Goal: Task Accomplishment & Management: Manage account settings

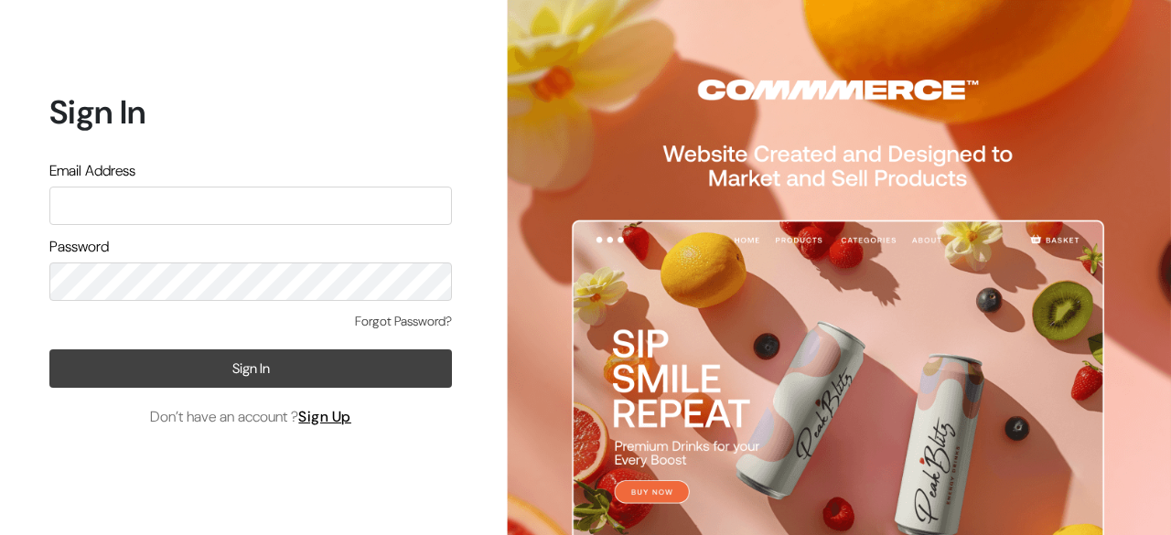
type input "s"
type input "demo@outdocart.in"
click at [258, 361] on button "Sign In" at bounding box center [250, 368] width 402 height 38
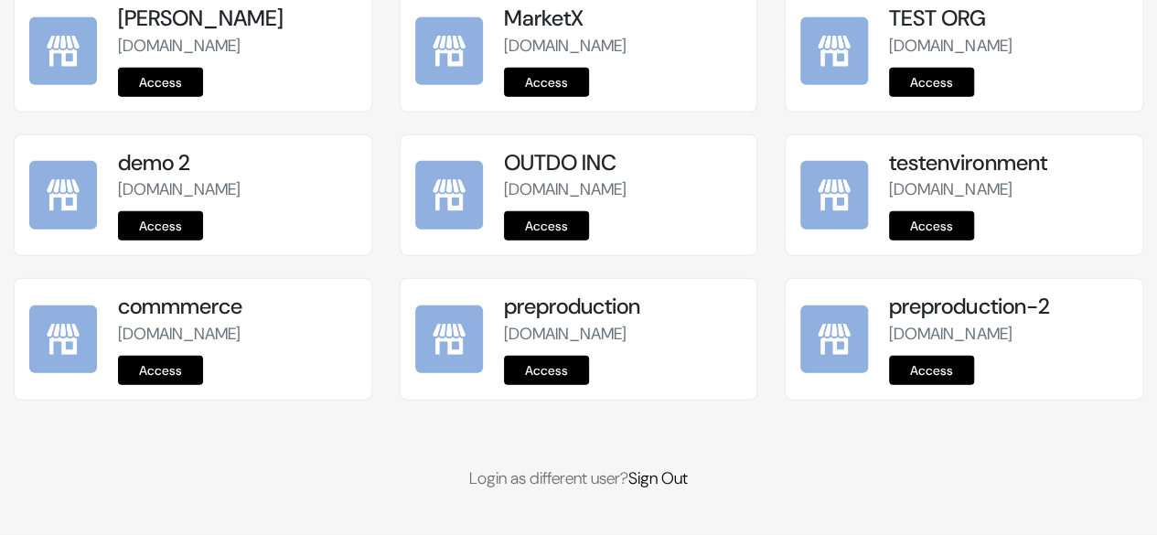
scroll to position [2466, 0]
click at [552, 363] on link "Access" at bounding box center [546, 370] width 85 height 29
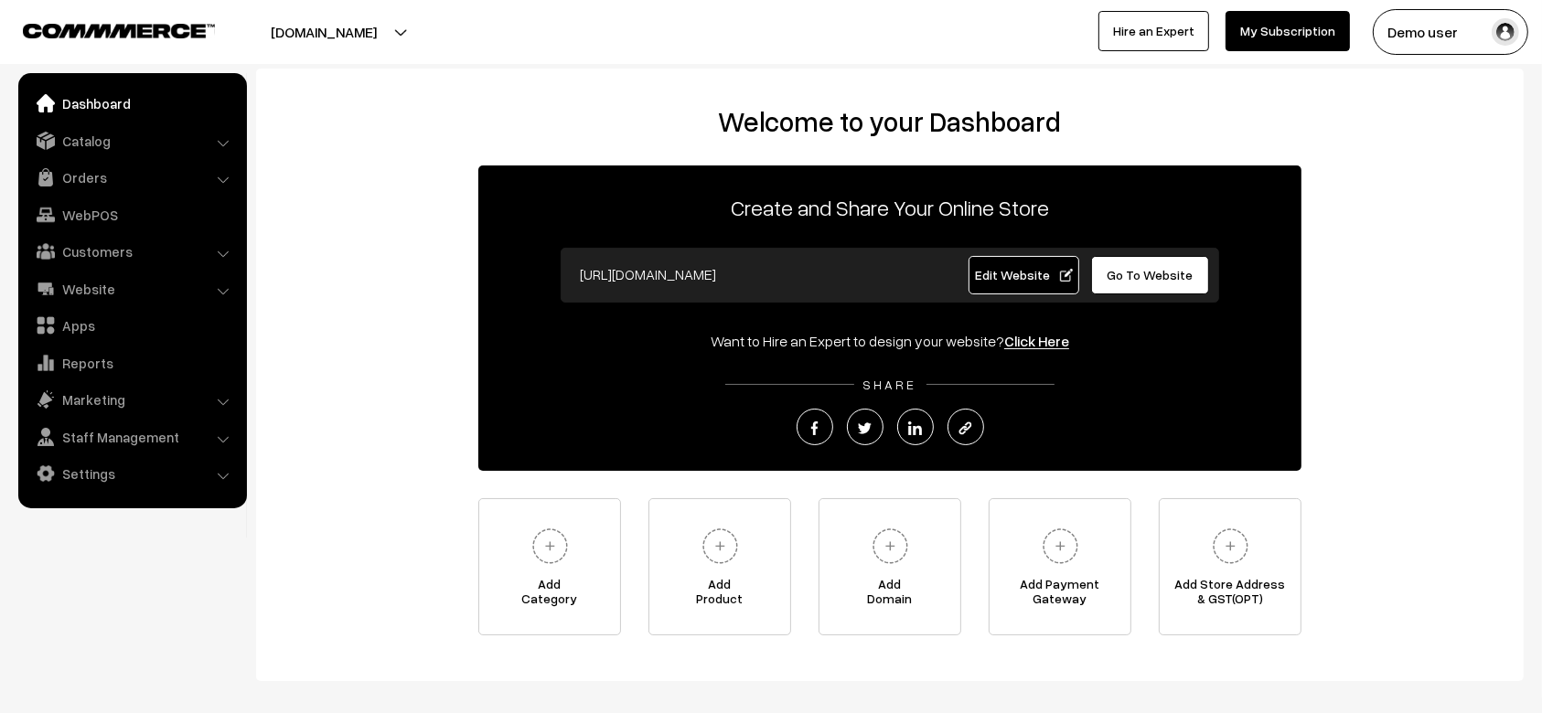
click at [156, 474] on link "Settings" at bounding box center [132, 473] width 218 height 33
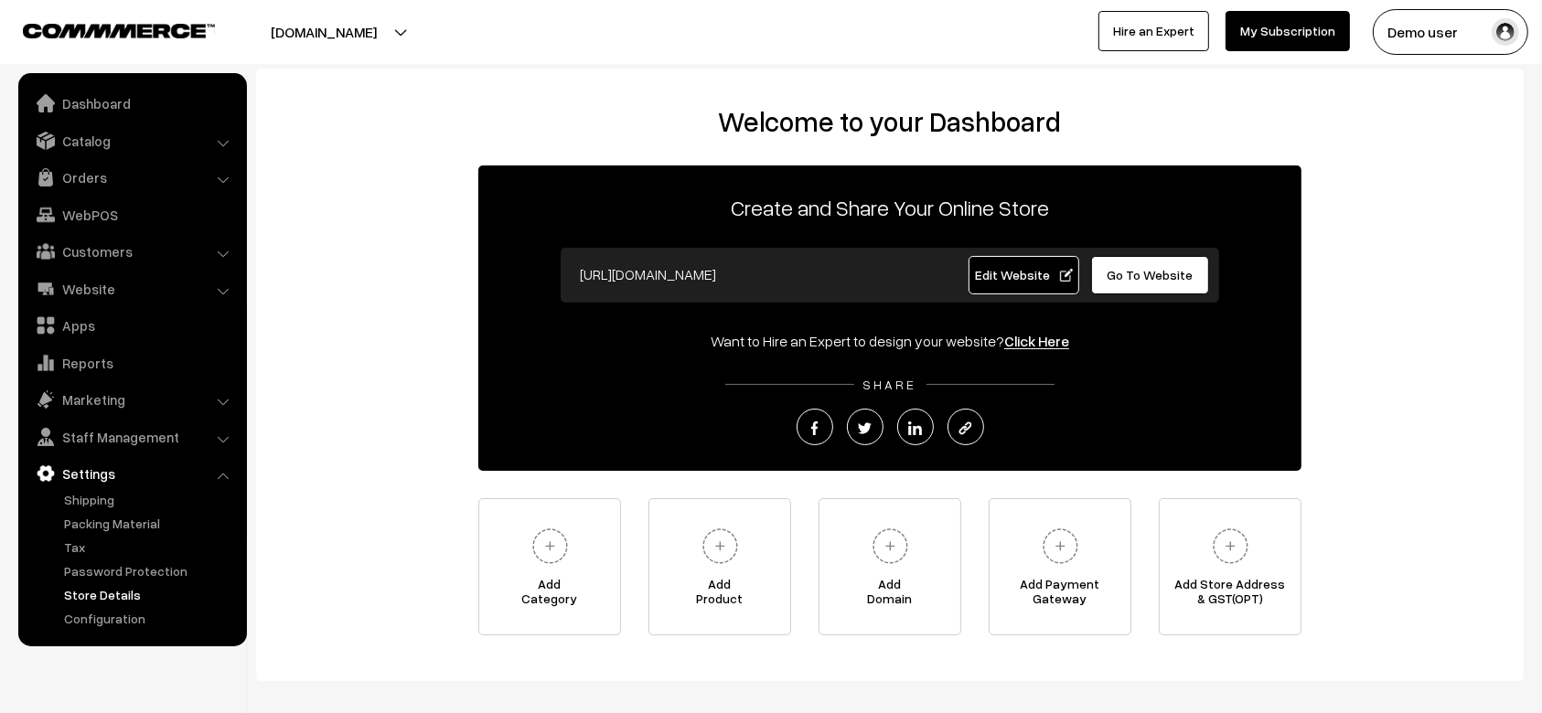
click at [119, 594] on link "Store Details" at bounding box center [149, 594] width 181 height 19
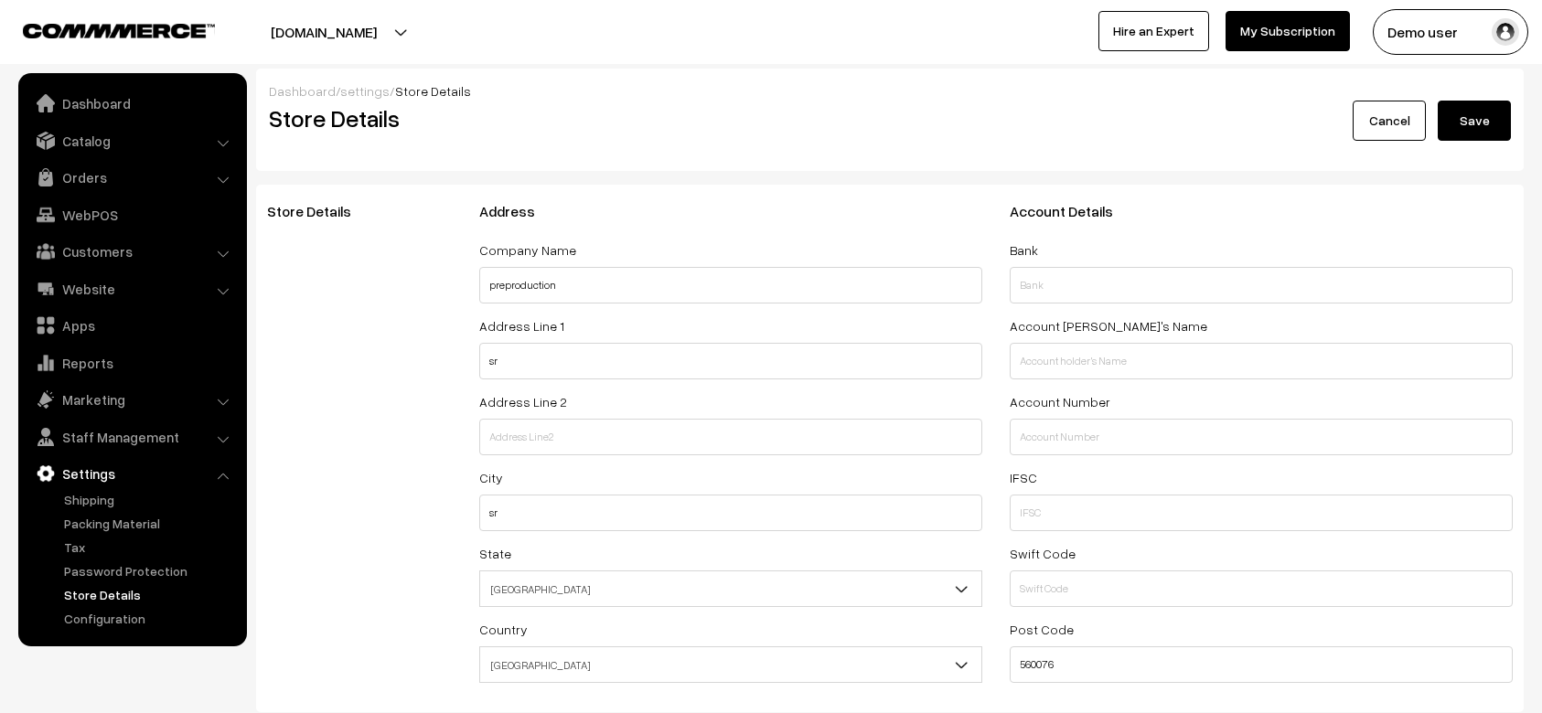
select select "99"
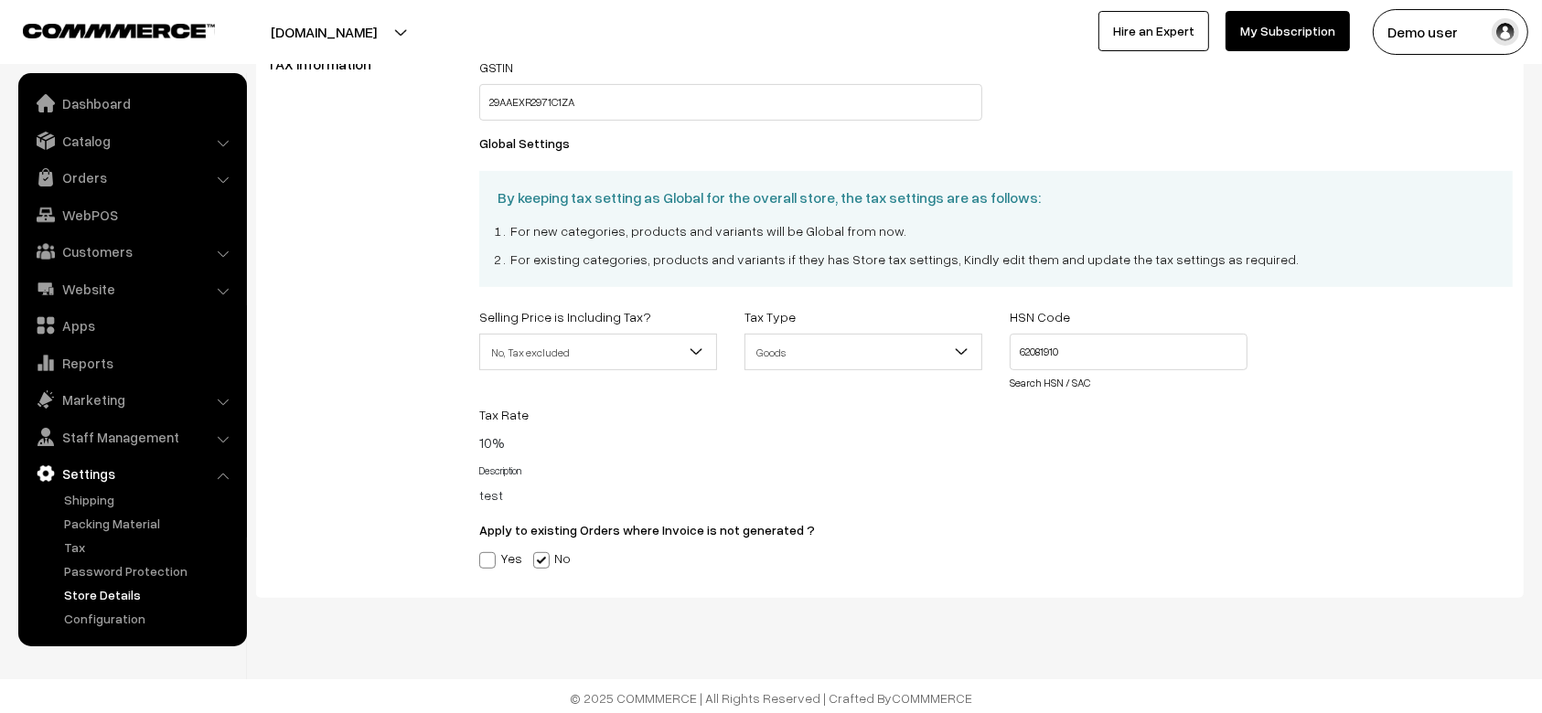
scroll to position [579, 0]
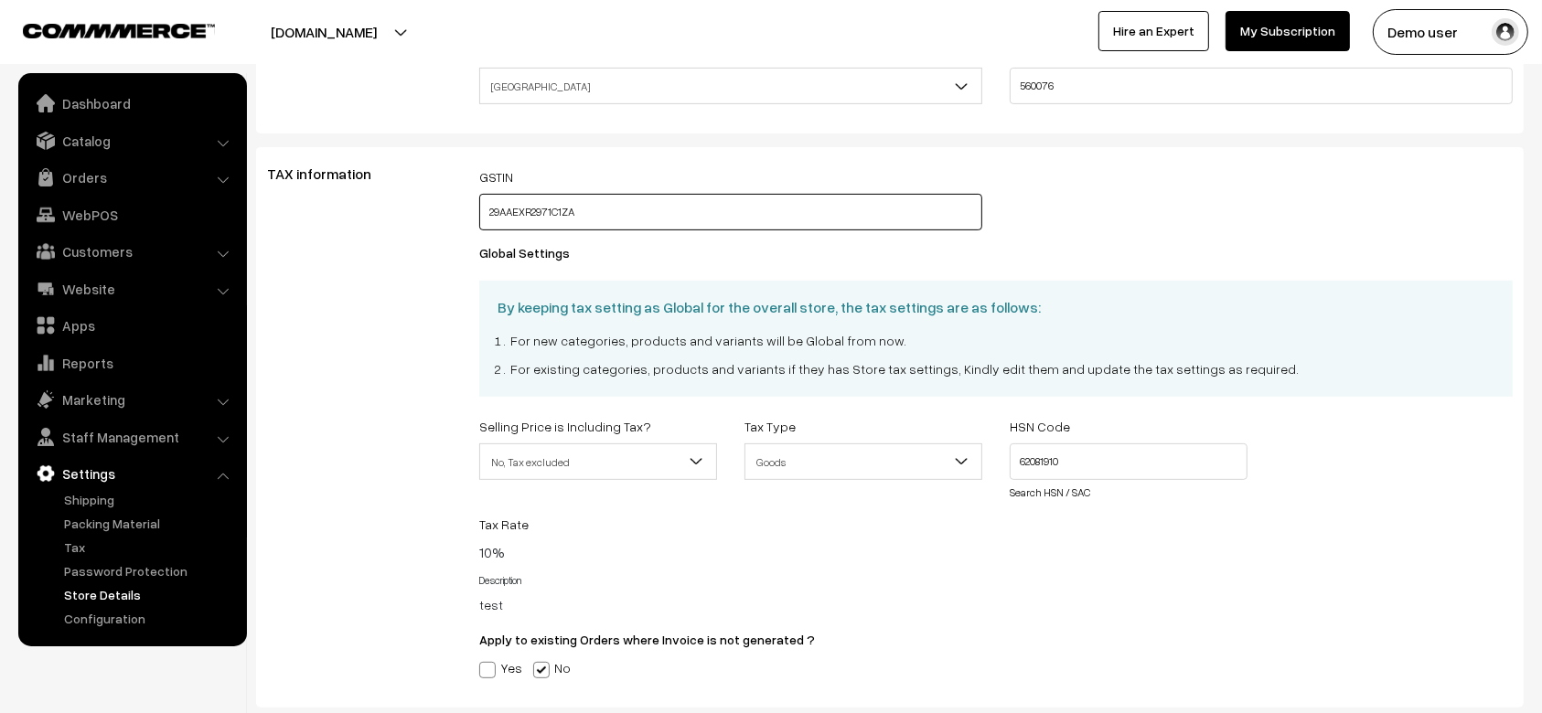
click at [626, 209] on input "29AAEXR2971C1ZA" at bounding box center [730, 212] width 503 height 37
